Goal: Task Accomplishment & Management: Manage account settings

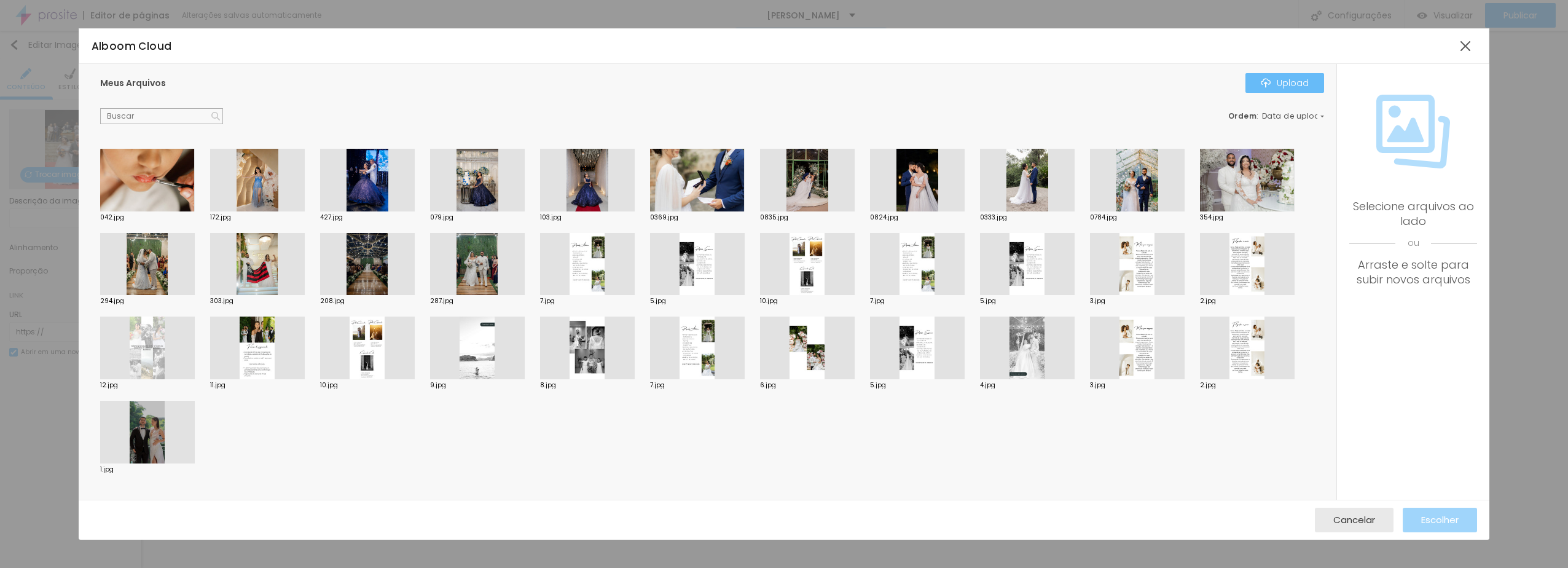
click at [1285, 86] on div "Upload" at bounding box center [1285, 82] width 48 height 9
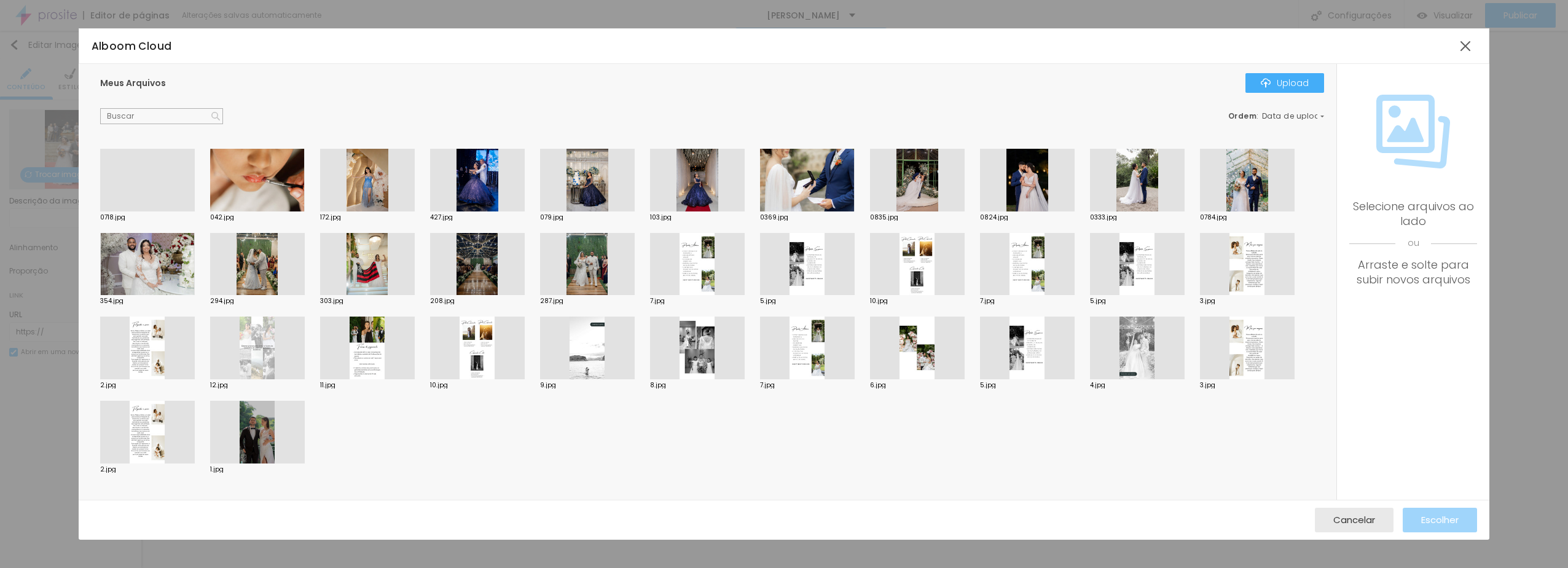
click at [140, 211] on div at bounding box center [148, 211] width 94 height 0
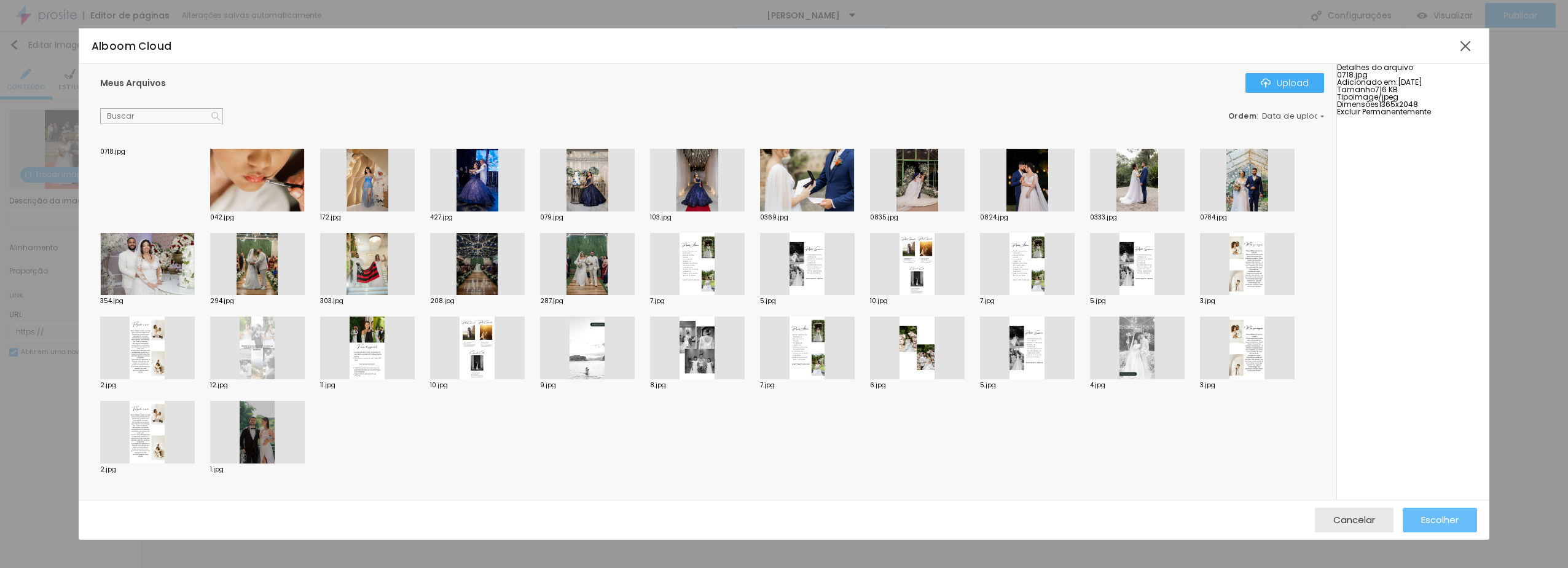
click at [1438, 522] on span "Escolher" at bounding box center [1440, 520] width 38 height 10
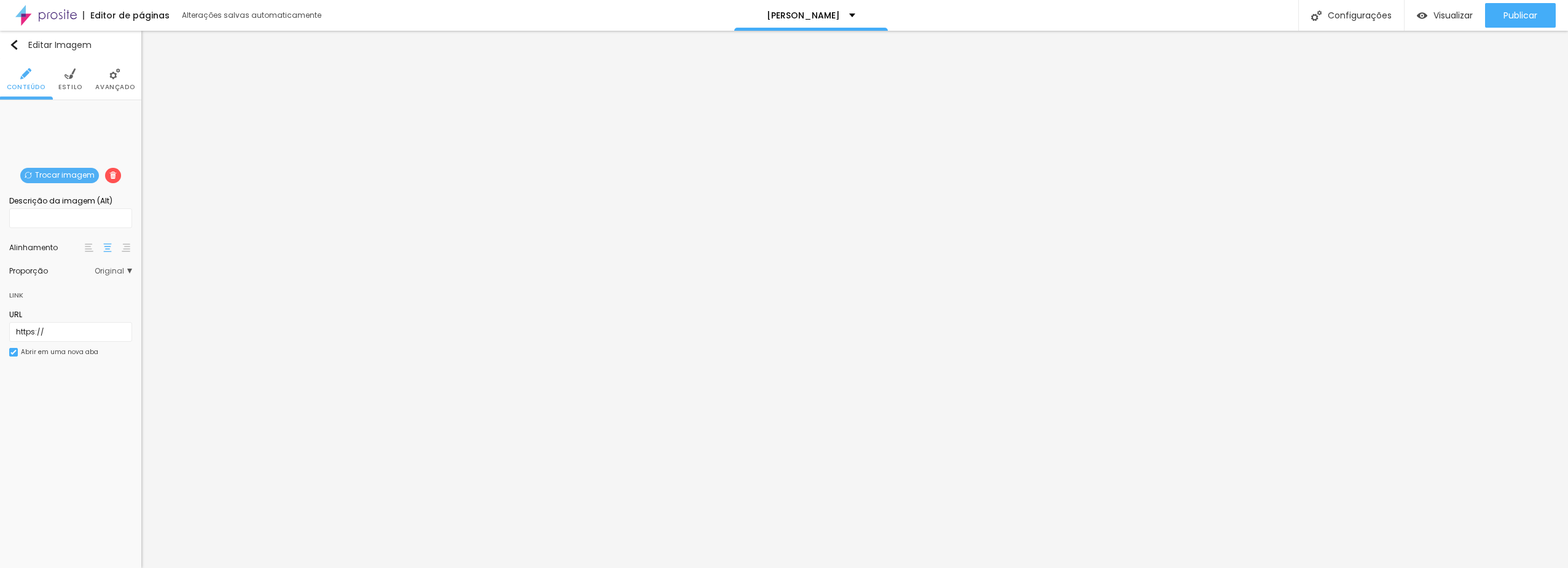
click at [71, 176] on span "Trocar imagem" at bounding box center [60, 175] width 79 height 15
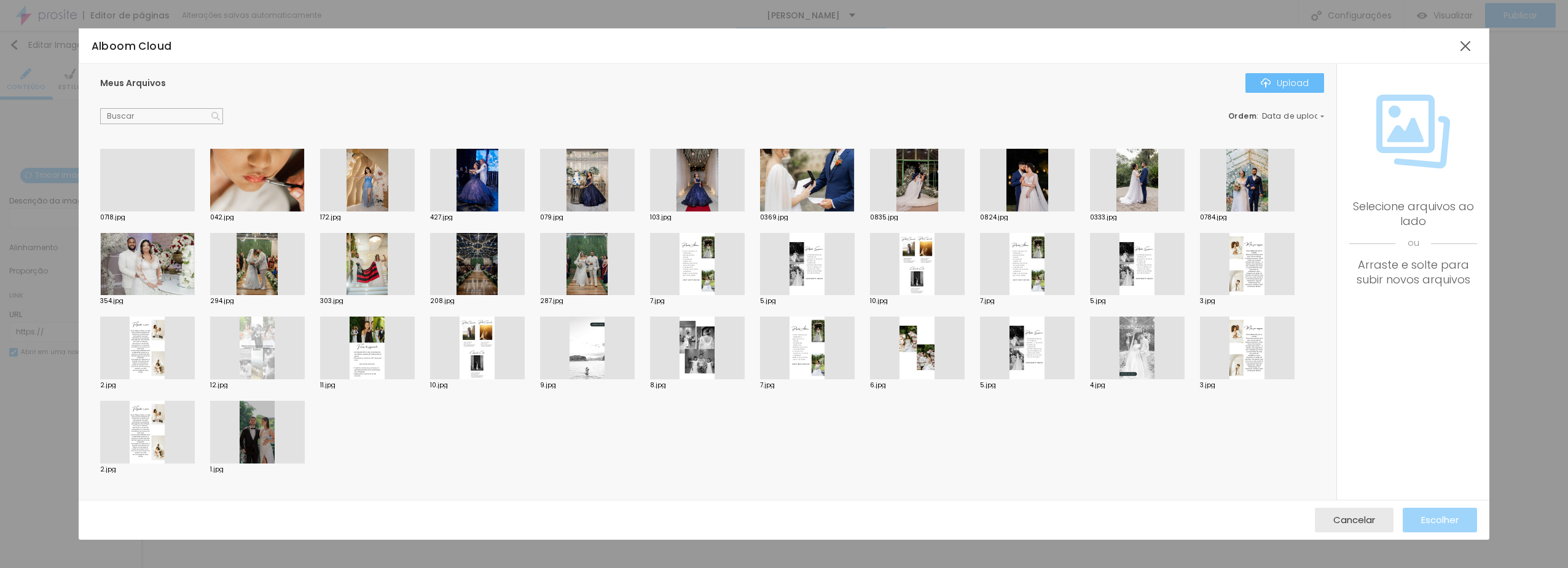
click at [1279, 83] on div "Upload" at bounding box center [1285, 82] width 48 height 9
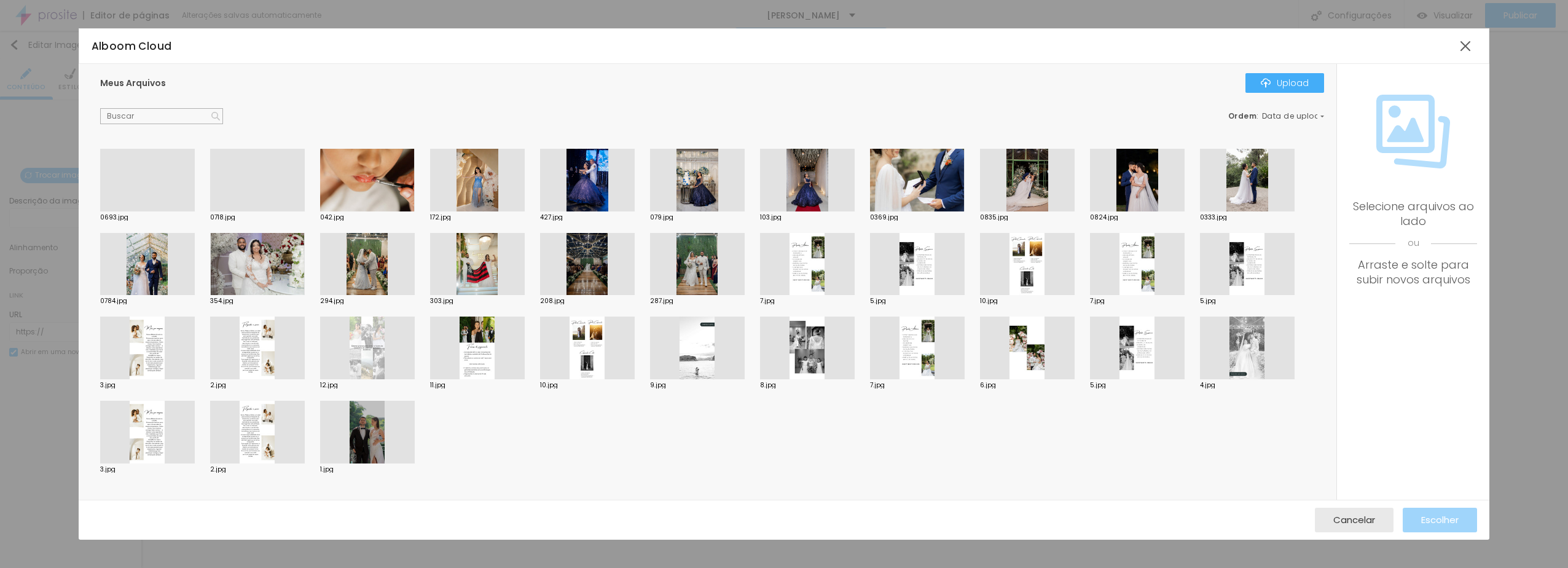
click at [157, 211] on div at bounding box center [148, 211] width 94 height 0
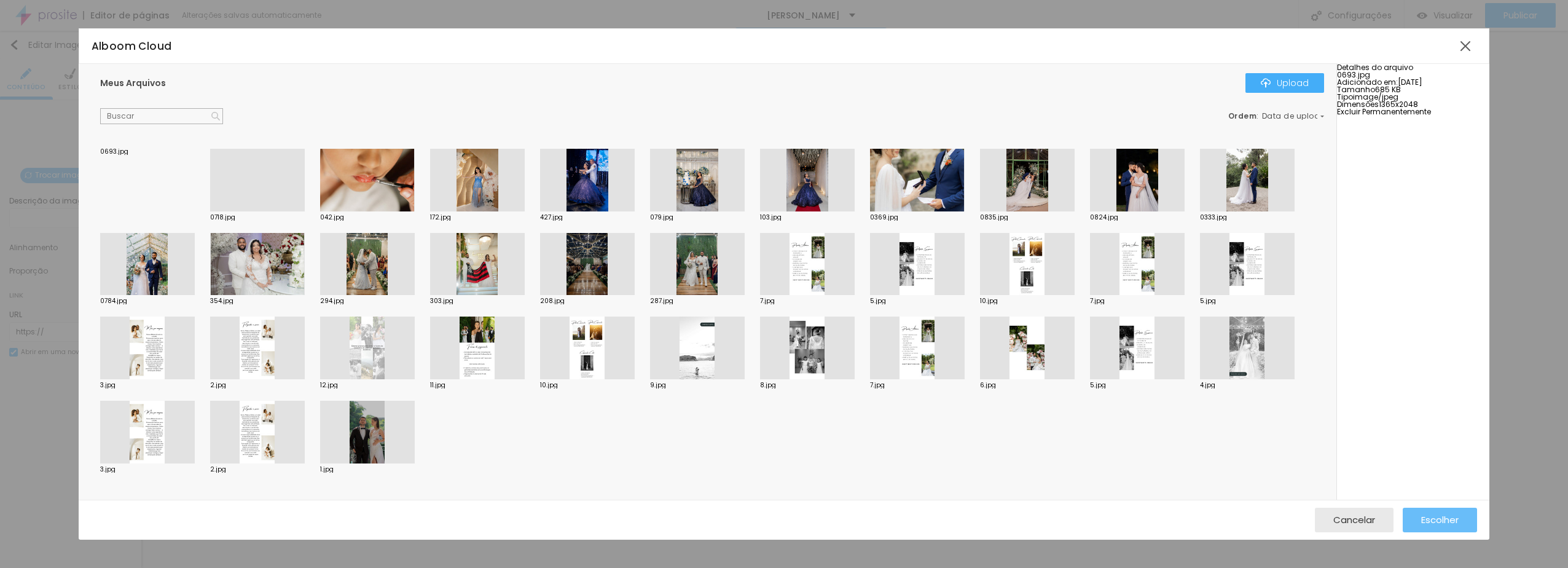
click at [1435, 520] on span "Escolher" at bounding box center [1440, 520] width 38 height 10
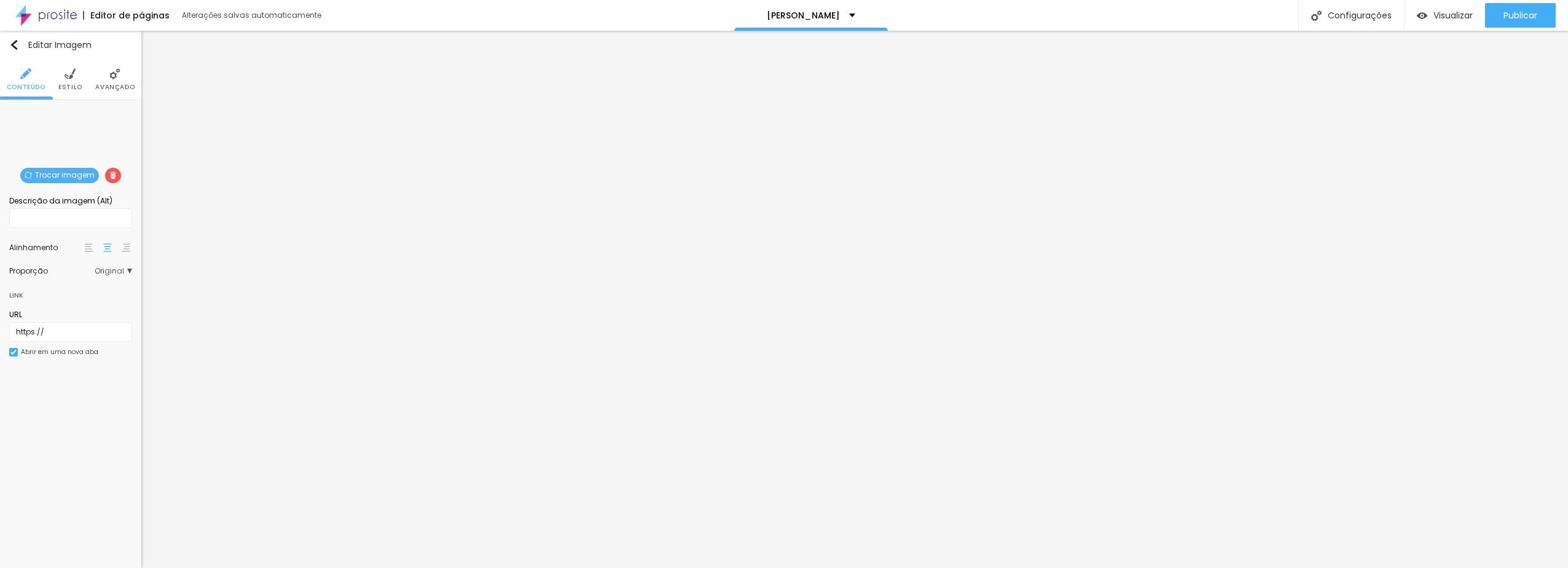
click at [64, 170] on span "Trocar imagem" at bounding box center [60, 175] width 79 height 15
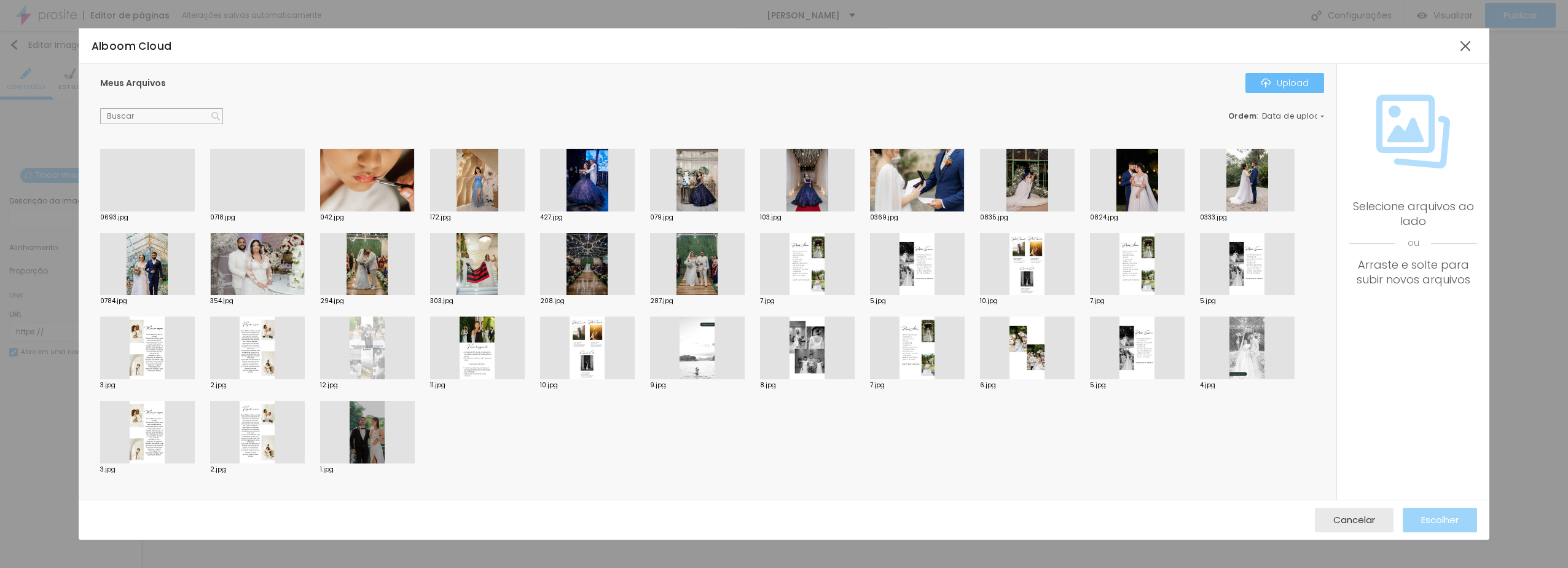
click at [1290, 83] on div "Upload" at bounding box center [1285, 82] width 48 height 9
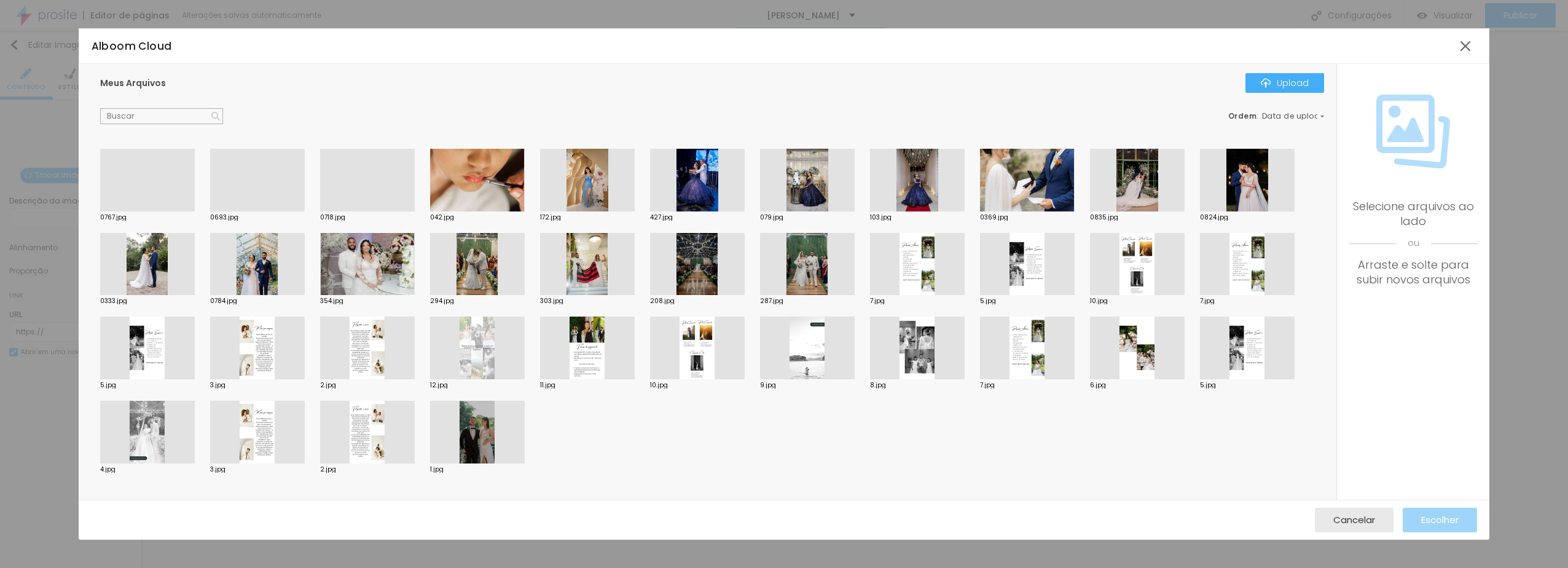
click at [152, 211] on div at bounding box center [148, 211] width 94 height 0
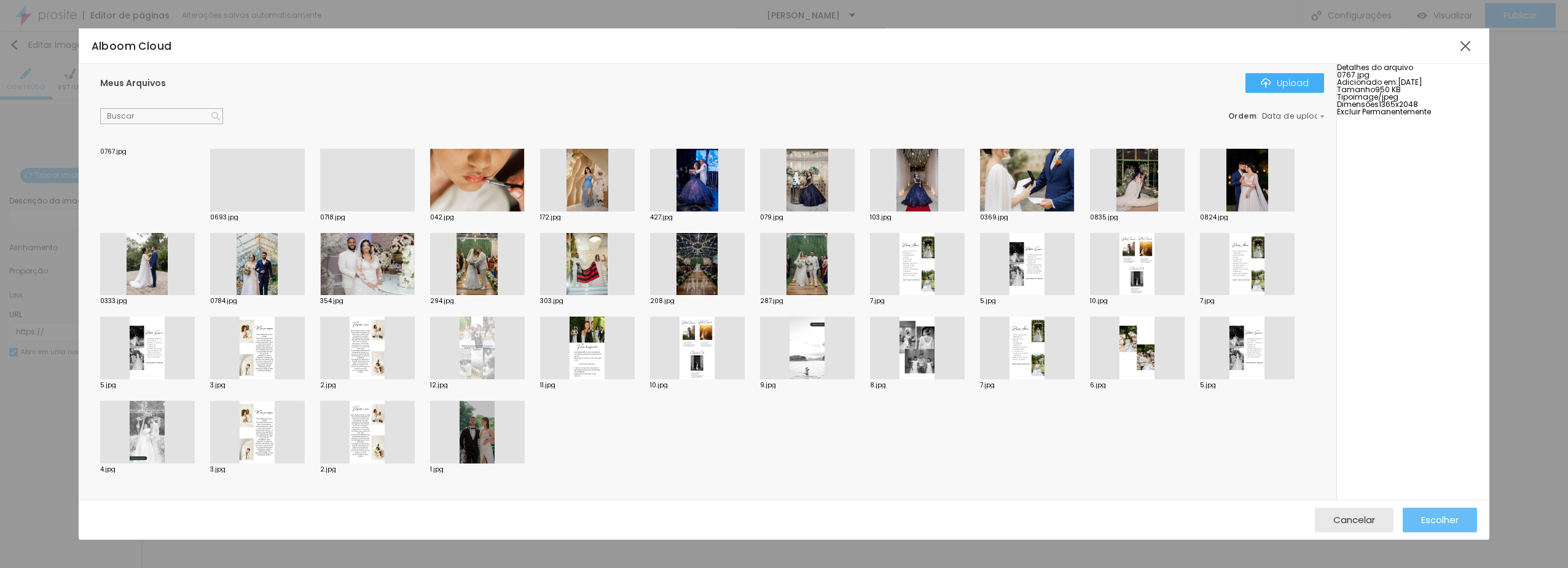
click at [1431, 521] on span "Escolher" at bounding box center [1440, 520] width 38 height 10
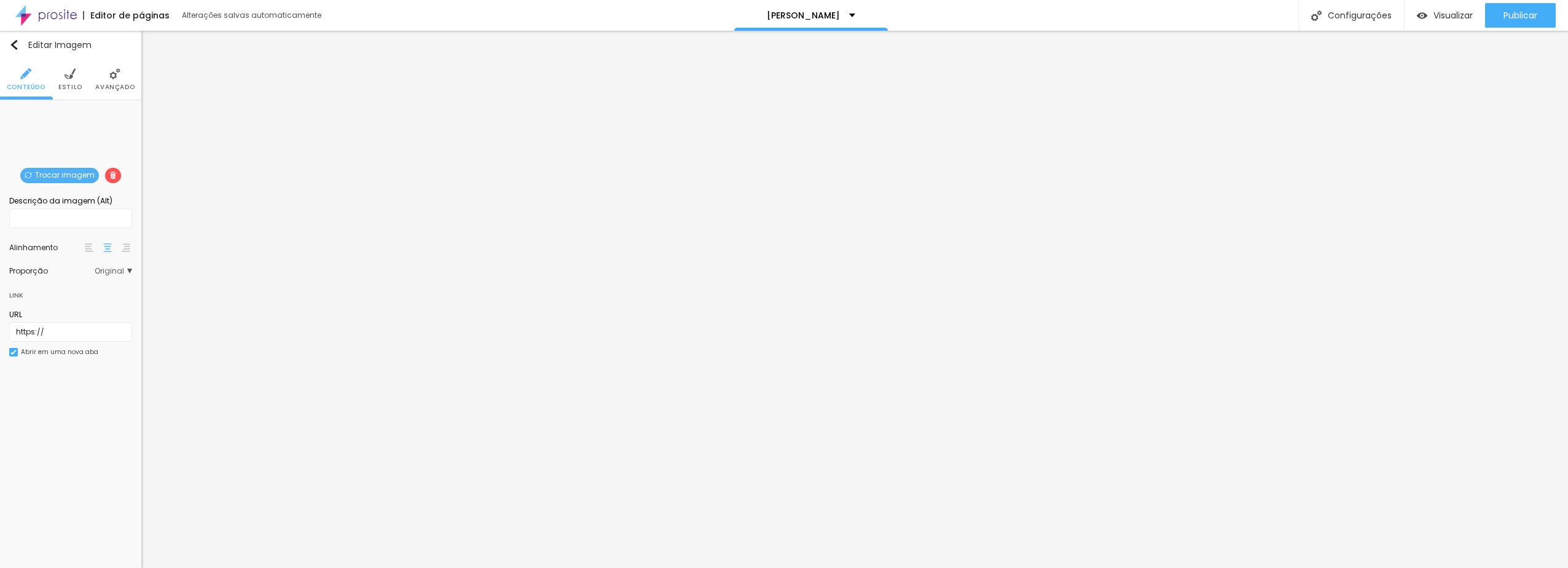
click at [74, 176] on span "Trocar imagem" at bounding box center [60, 175] width 79 height 15
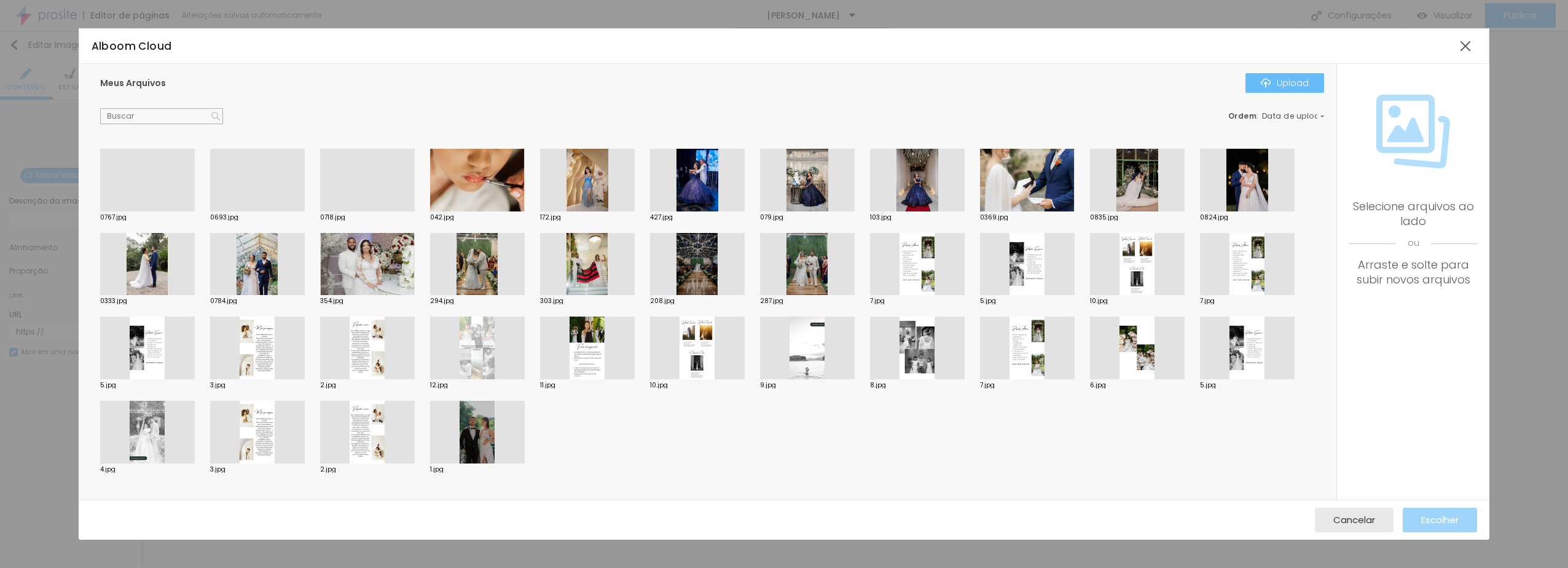
click at [1282, 85] on div "Upload" at bounding box center [1285, 82] width 48 height 9
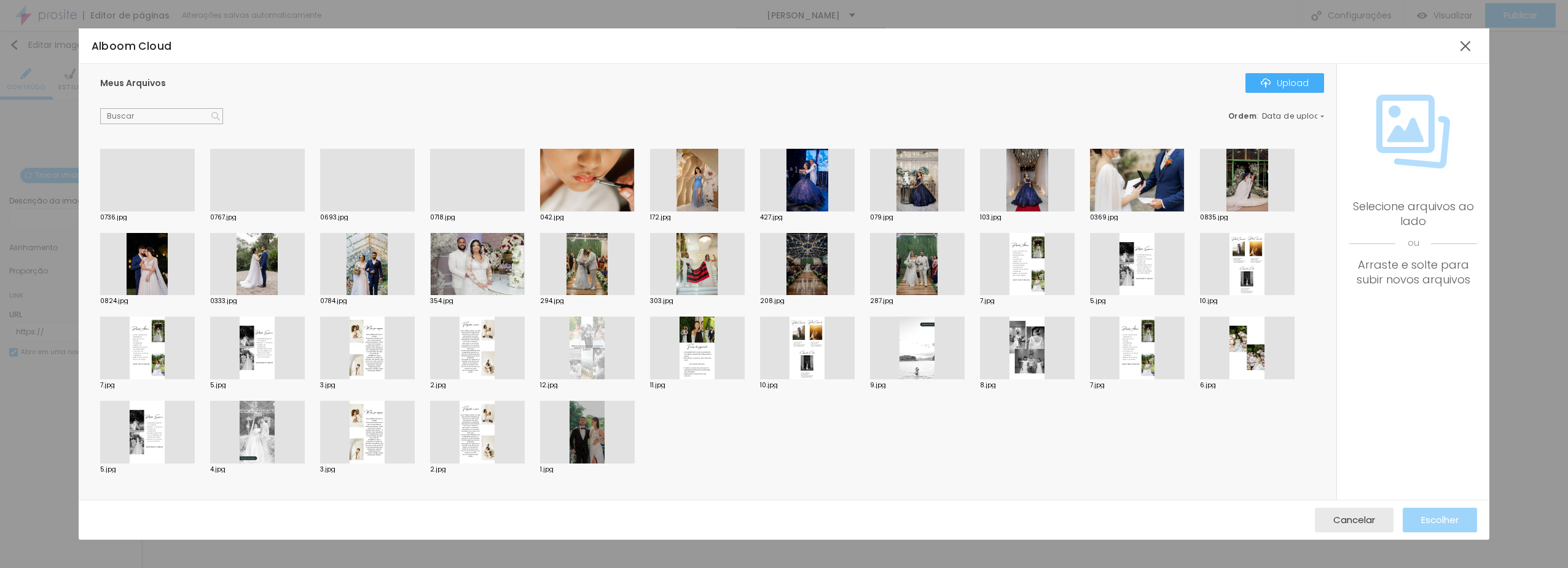
click at [140, 211] on div at bounding box center [148, 211] width 94 height 0
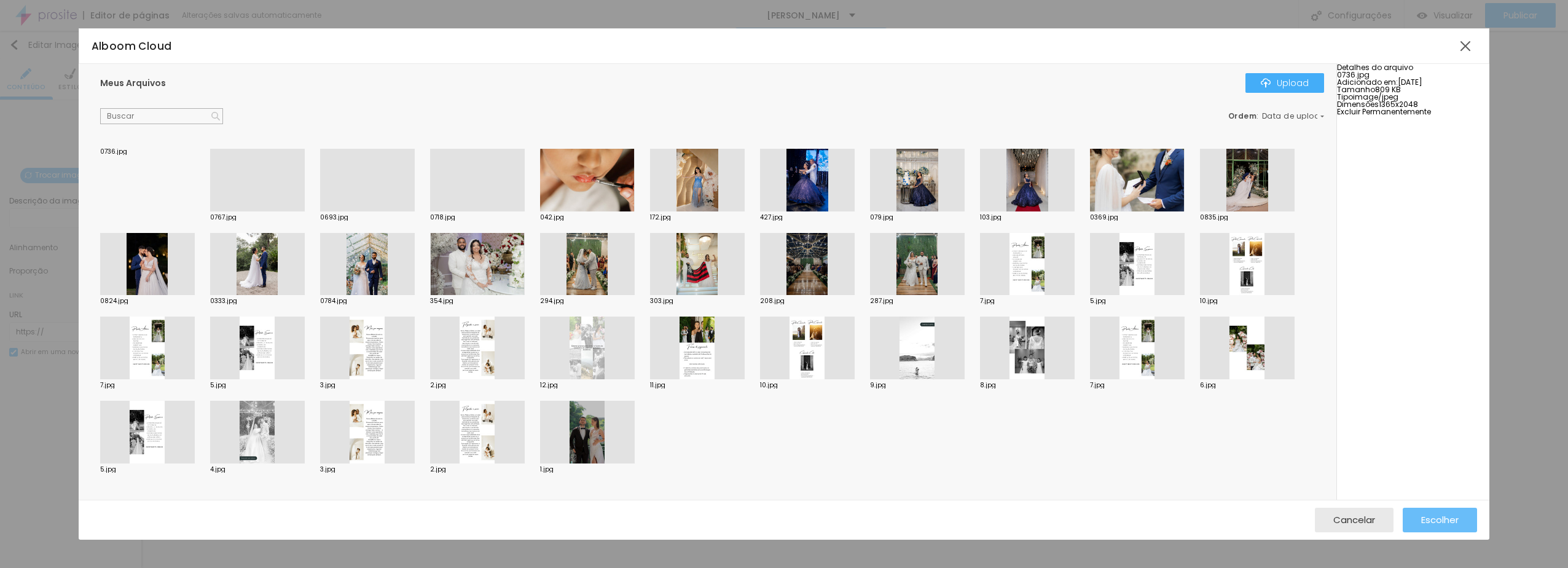
click at [1428, 524] on span "Escolher" at bounding box center [1440, 520] width 38 height 10
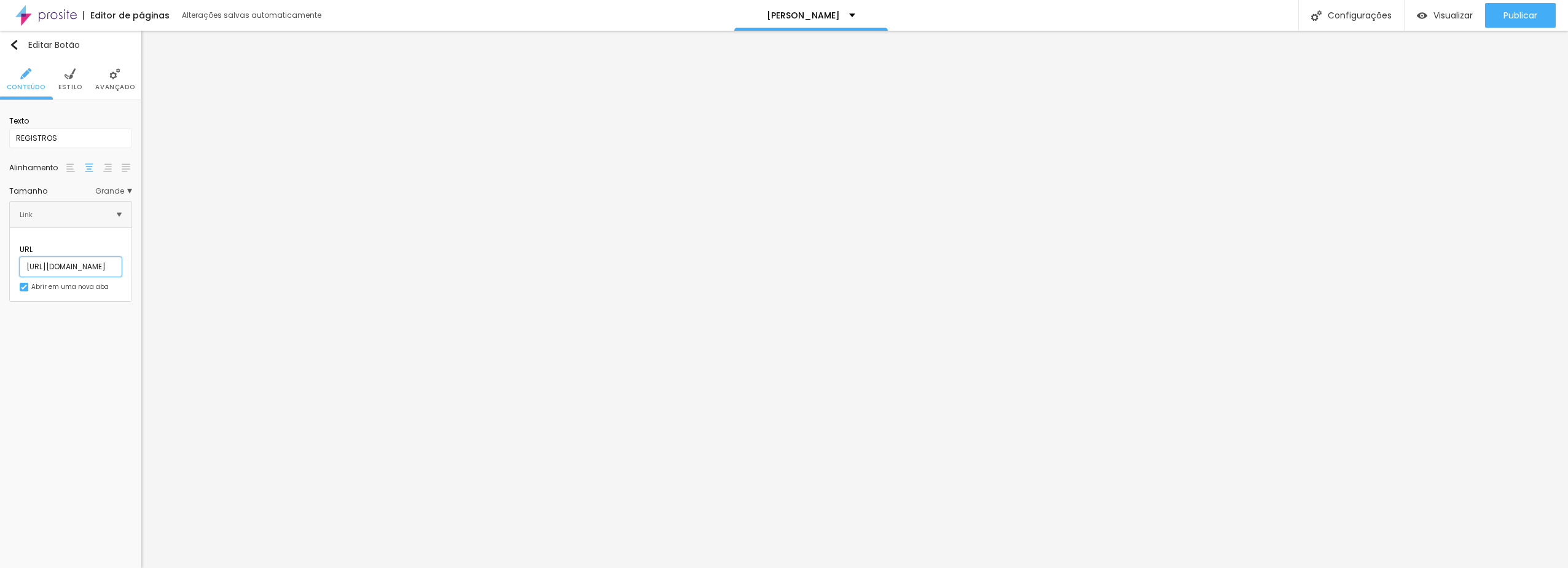
click at [83, 257] on input "[URL][DOMAIN_NAME]" at bounding box center [70, 266] width 102 height 20
paste input "[URL][DOMAIN_NAME]"
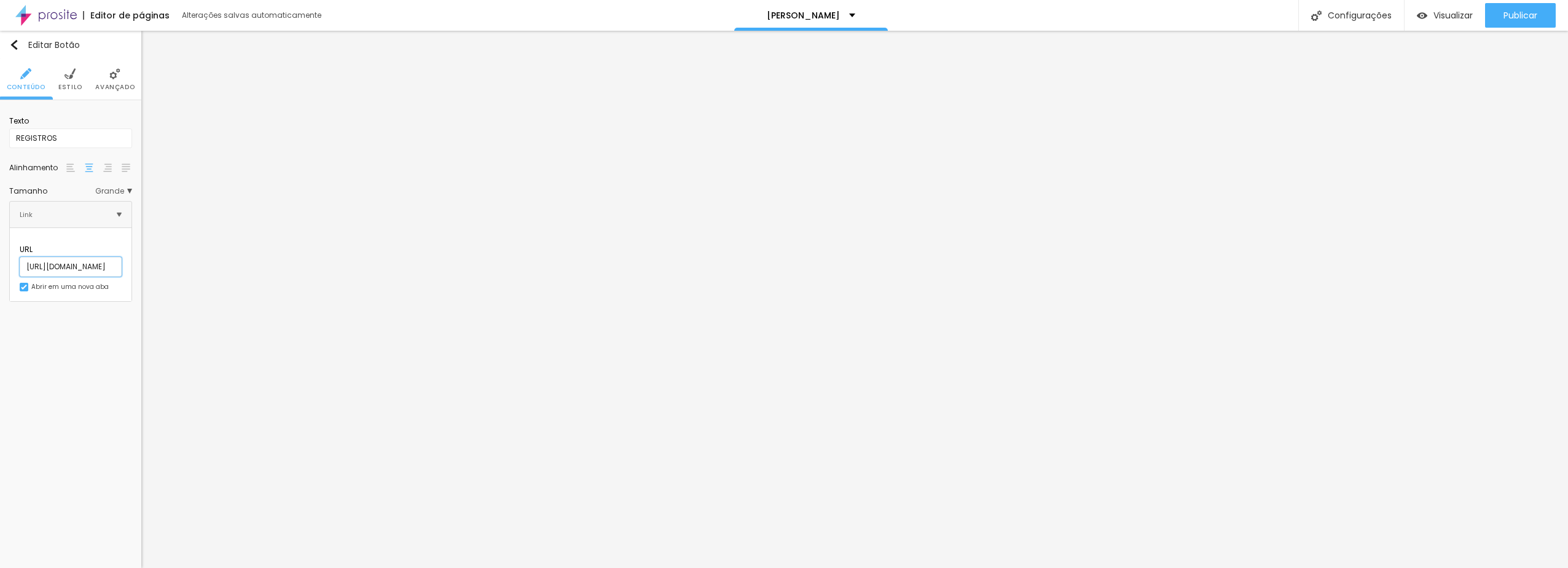
type input "[URL][DOMAIN_NAME]"
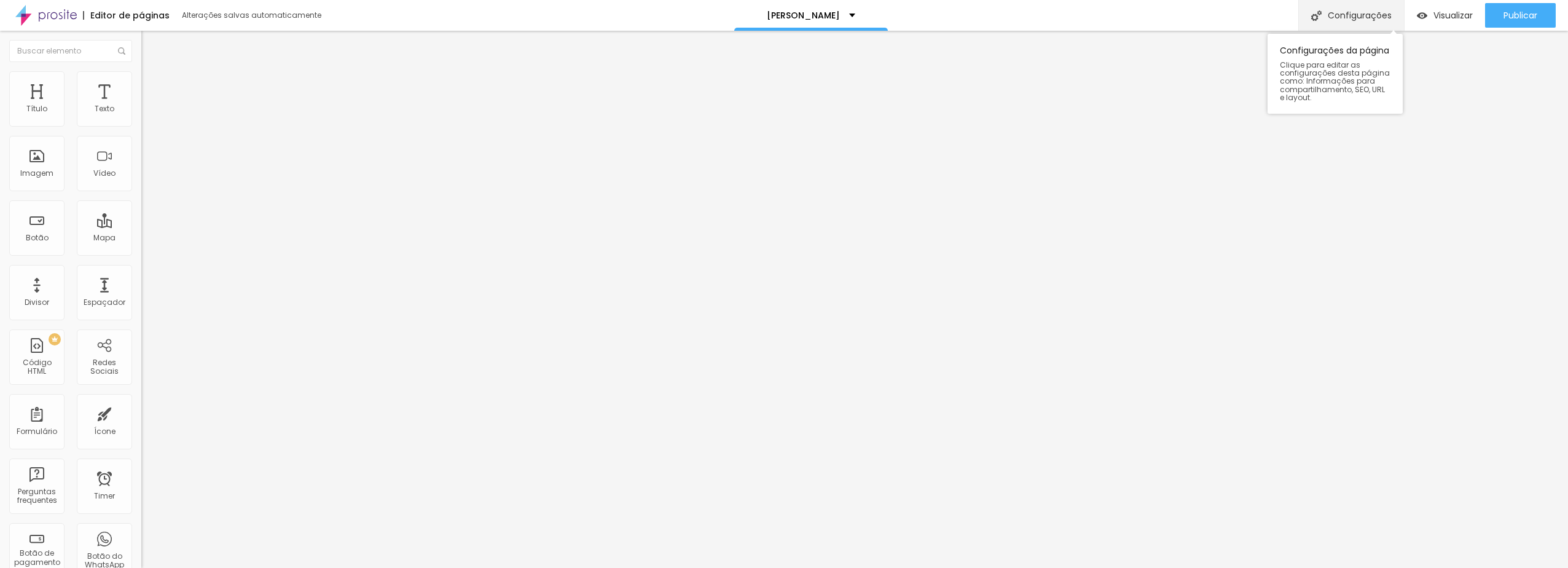
click at [1344, 10] on div "Configurações" at bounding box center [1351, 15] width 106 height 31
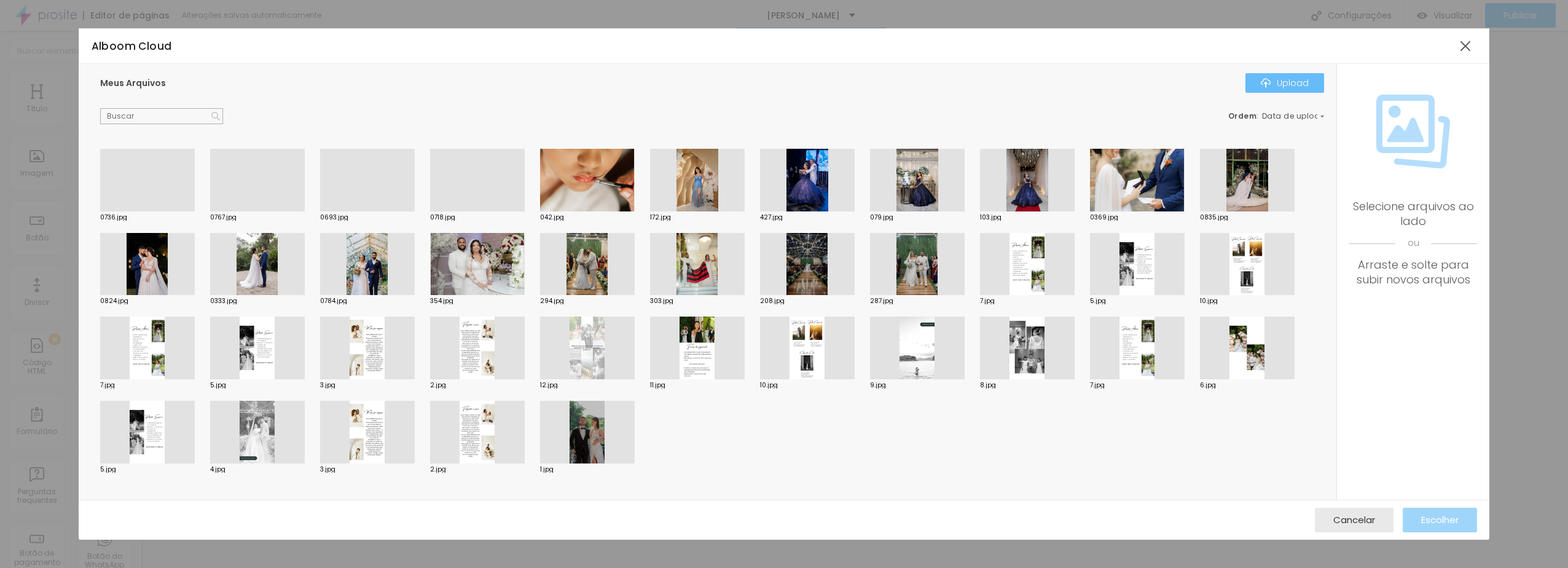
click at [1279, 79] on div "Upload" at bounding box center [1285, 82] width 48 height 9
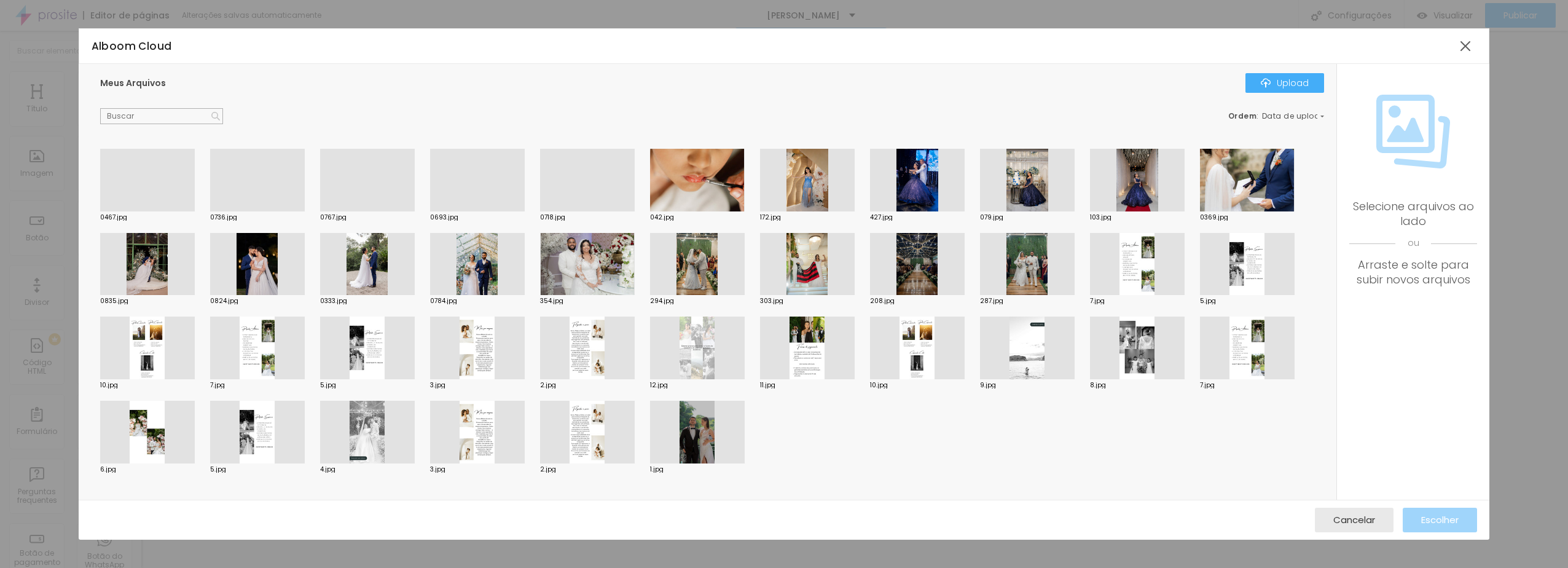
click at [163, 211] on div at bounding box center [148, 211] width 94 height 0
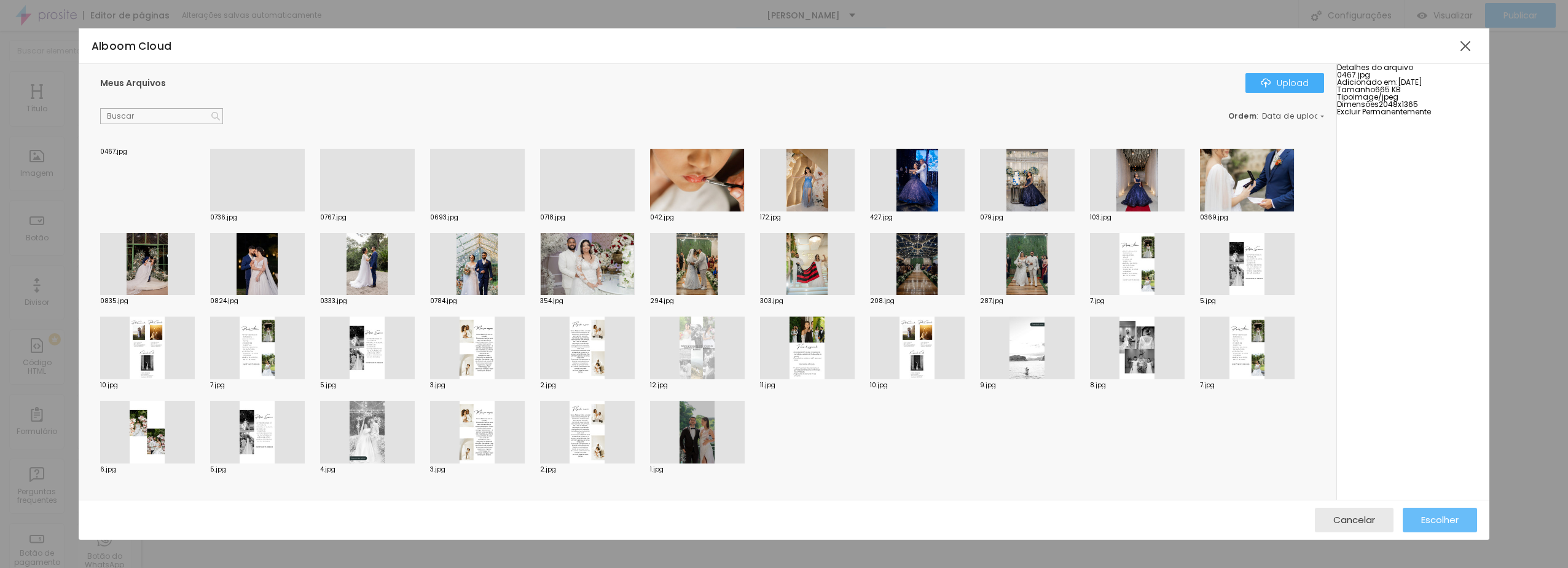
click at [1439, 524] on span "Escolher" at bounding box center [1440, 520] width 38 height 10
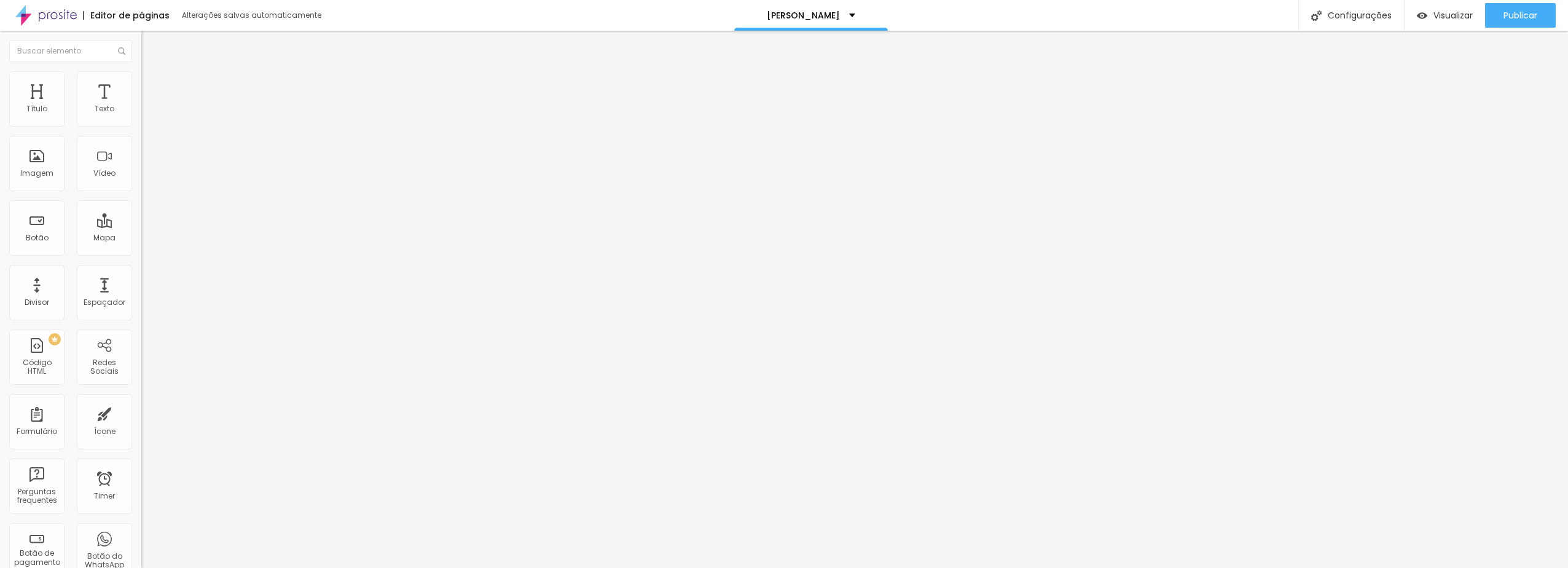
click at [1504, 15] on span "Publicar" at bounding box center [1520, 15] width 33 height 9
click at [142, 106] on span "Trocar imagem" at bounding box center [175, 101] width 67 height 10
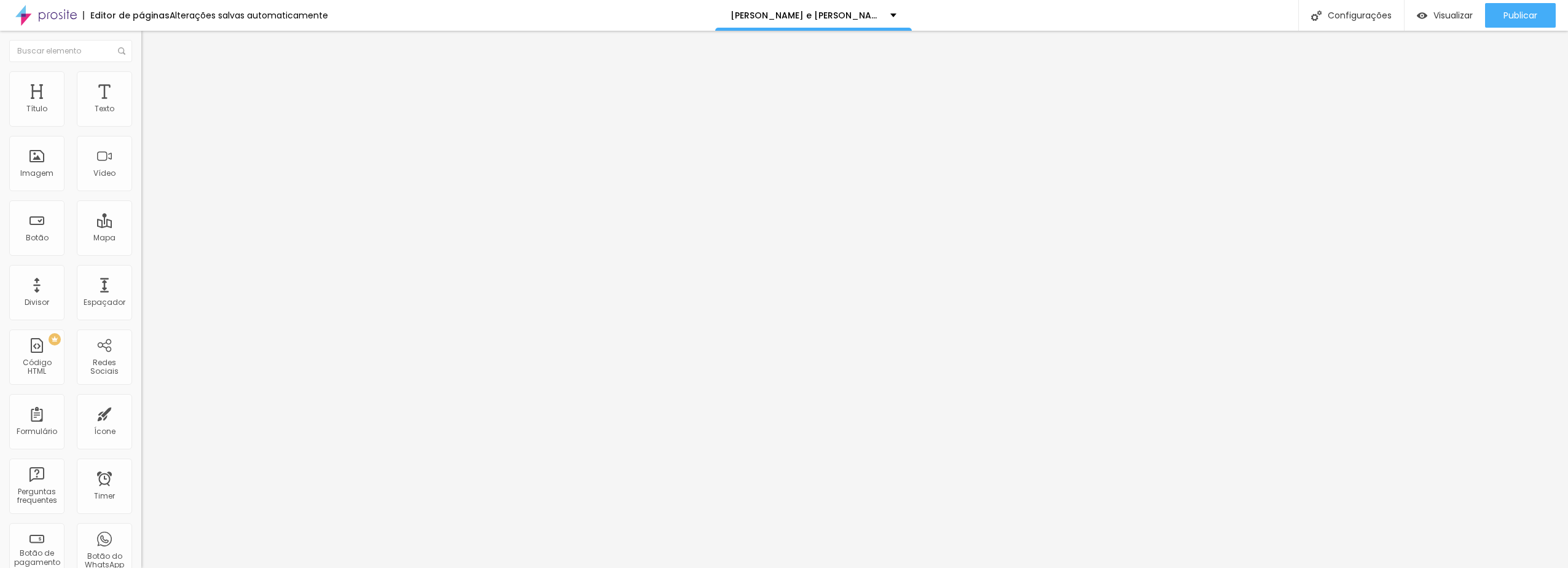
click at [142, 106] on span "Trocar imagem" at bounding box center [175, 101] width 67 height 10
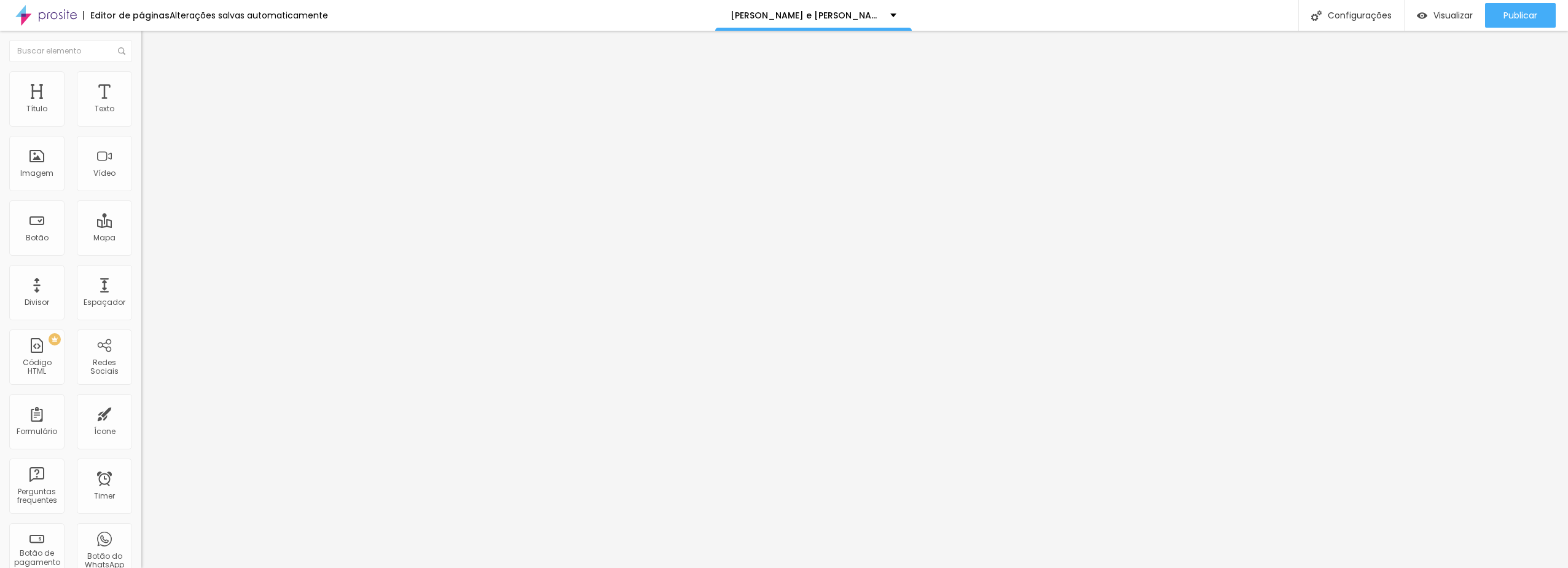
click at [142, 106] on span "Trocar imagem" at bounding box center [175, 101] width 67 height 10
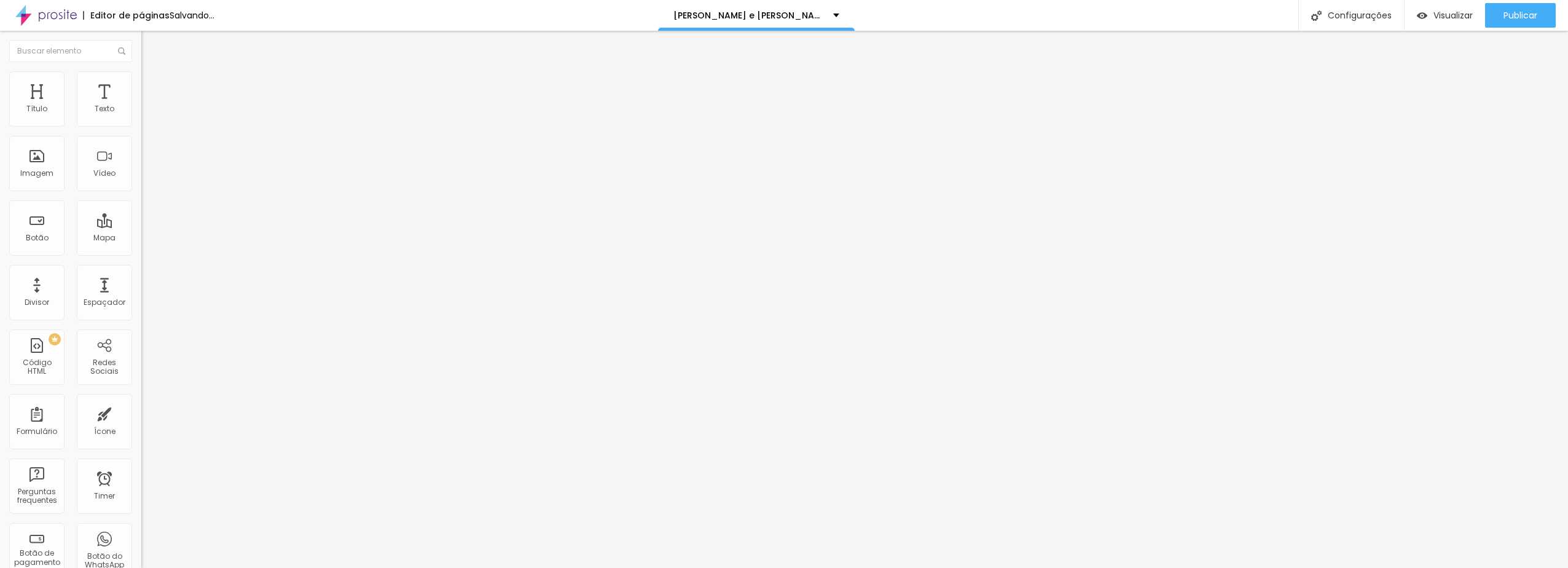
click at [142, 106] on span "Trocar imagem" at bounding box center [175, 101] width 67 height 10
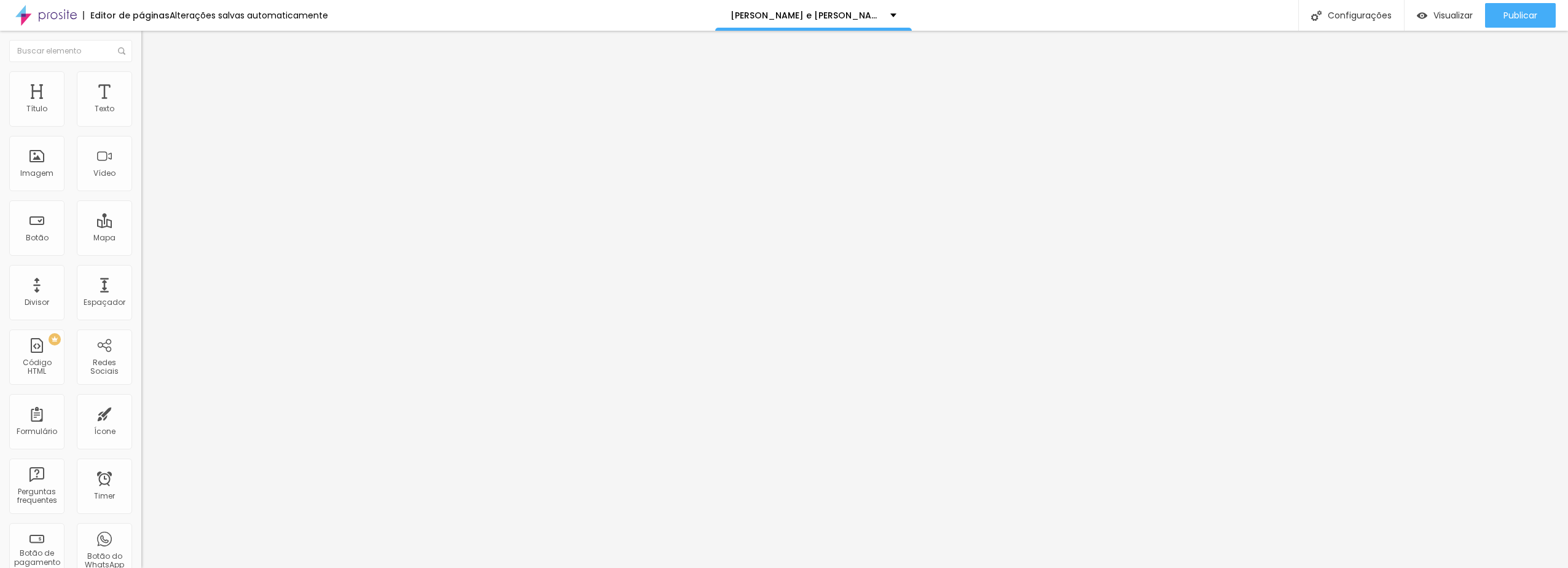
click at [142, 253] on input "[URL][DOMAIN_NAME]" at bounding box center [216, 247] width 148 height 12
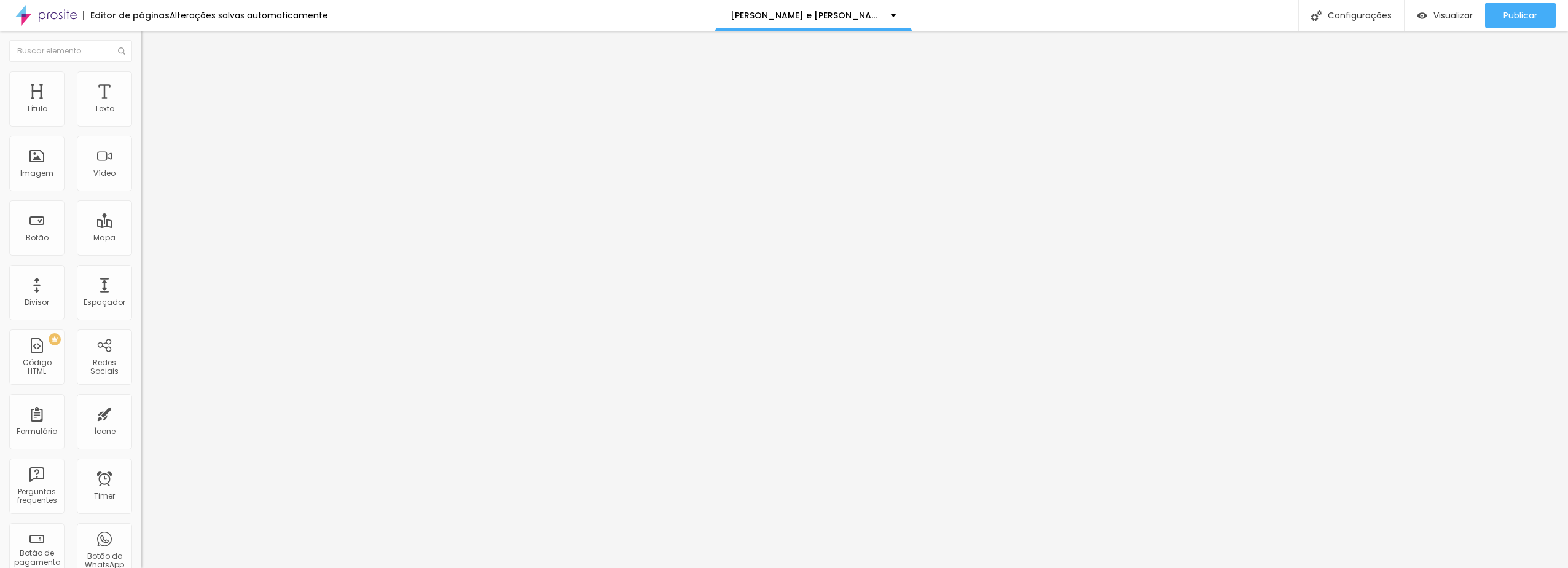
click at [142, 253] on input "[URL][DOMAIN_NAME]" at bounding box center [216, 247] width 148 height 12
paste input "https://vennerrj-my.sharepoint.com/:f:/g/personal/storge_vennerrj_onmicrosoft_c…"
type input "https://vennerrj-my.sharepoint.com/:f:/g/personal/storge_vennerrj_onmicrosoft_c…"
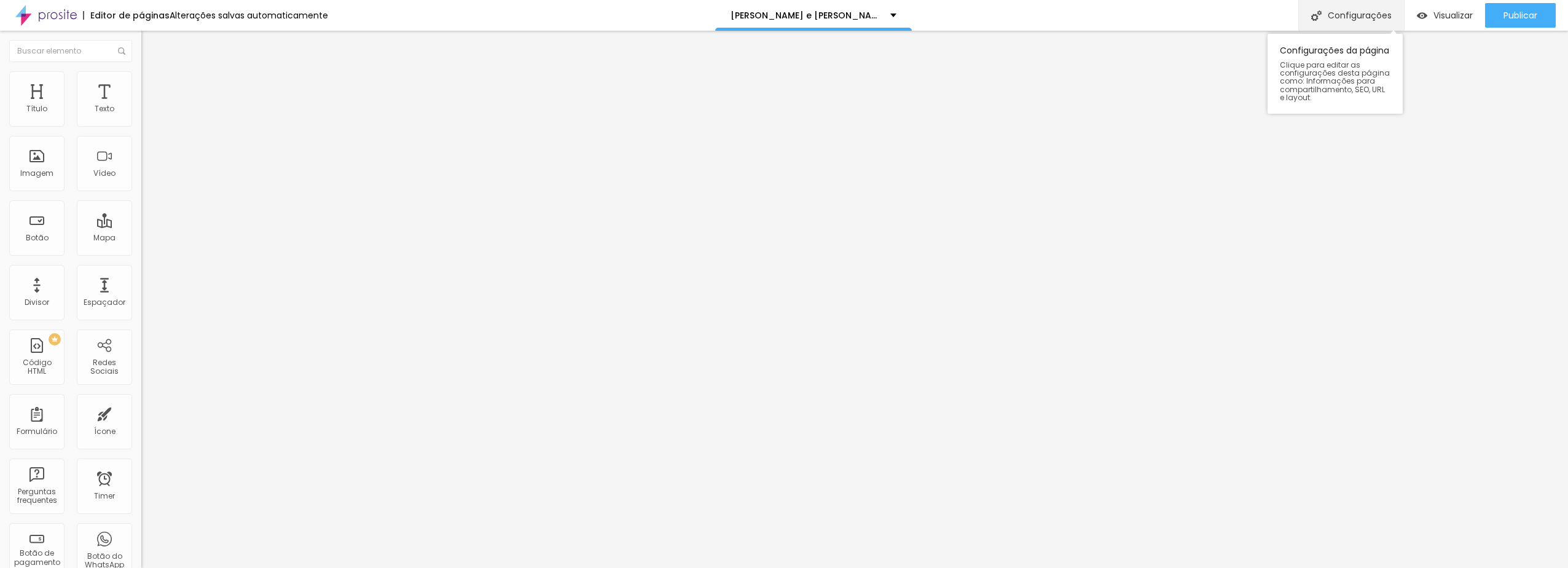
click at [1331, 12] on div "Configurações" at bounding box center [1351, 15] width 106 height 31
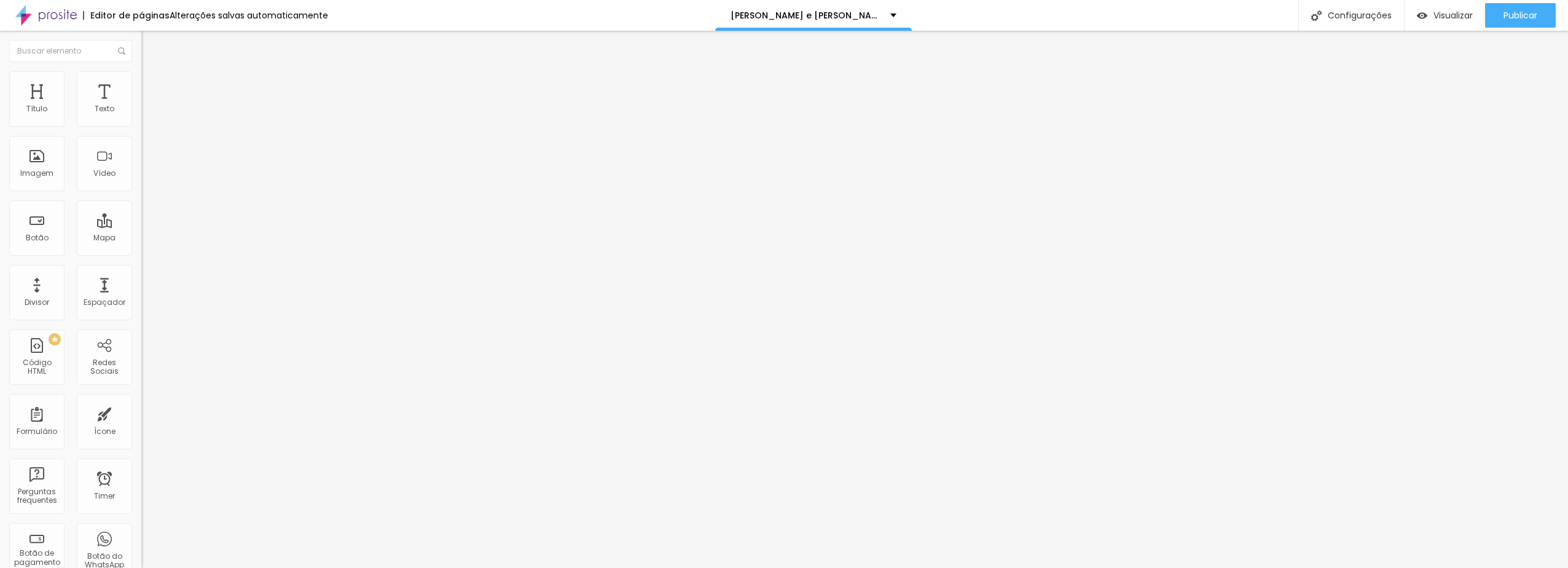
click at [1510, 13] on span "Publicar" at bounding box center [1520, 15] width 33 height 9
